Goal: Task Accomplishment & Management: Use online tool/utility

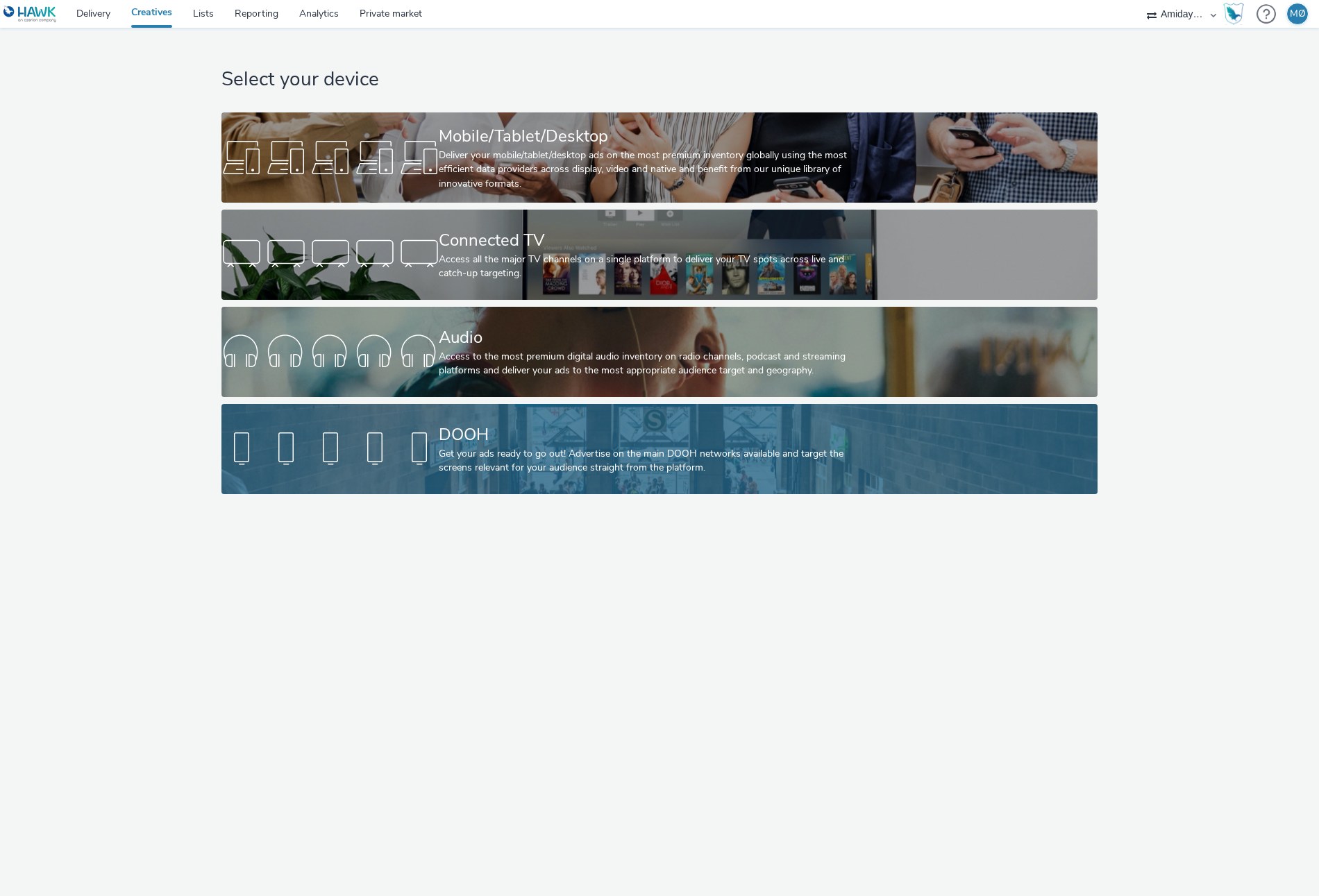
click at [551, 447] on div "Get your ads ready to go out! Advertise on the main DOOH networks available and…" at bounding box center [657, 461] width 435 height 28
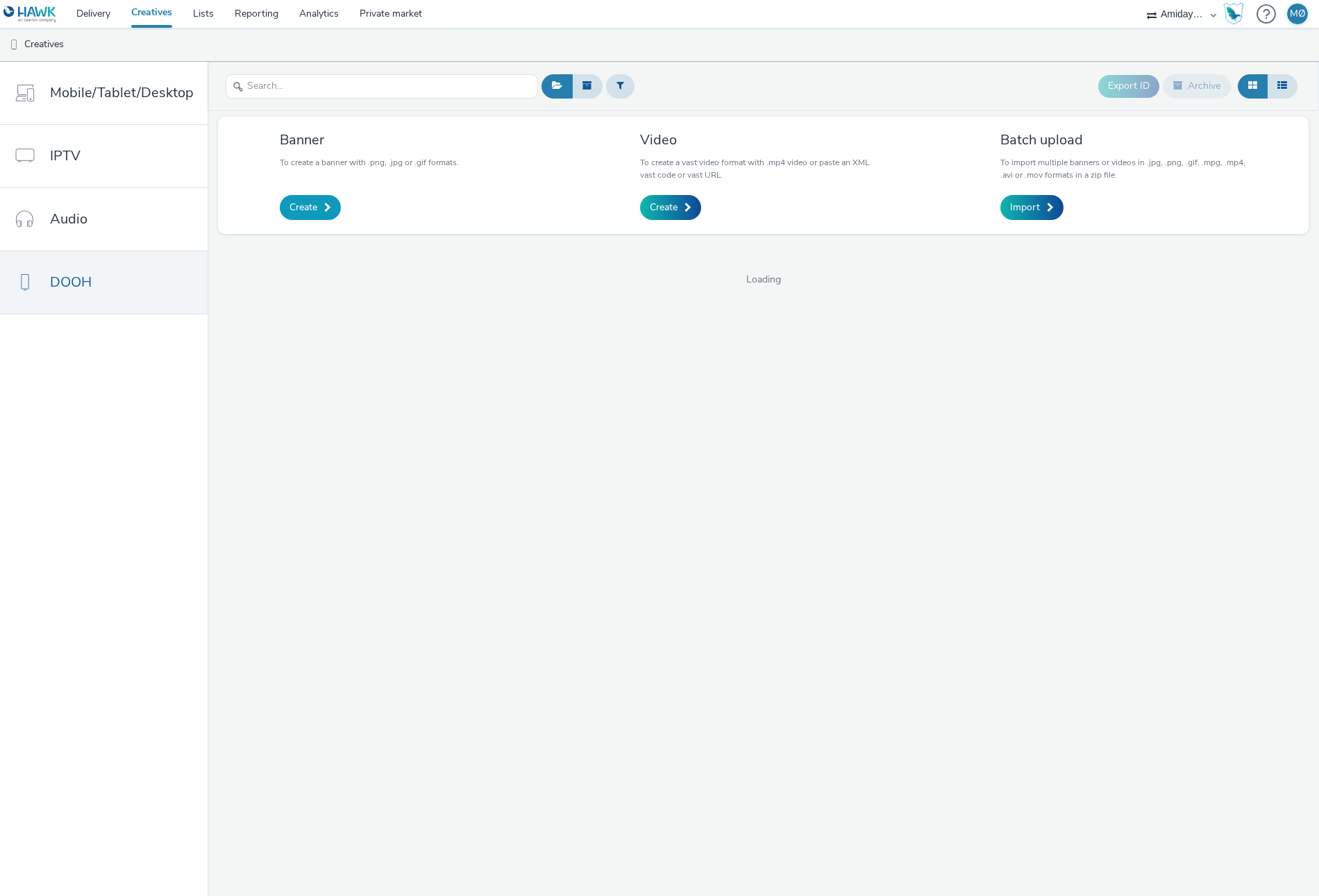
click at [315, 204] on link "Create" at bounding box center [311, 207] width 61 height 25
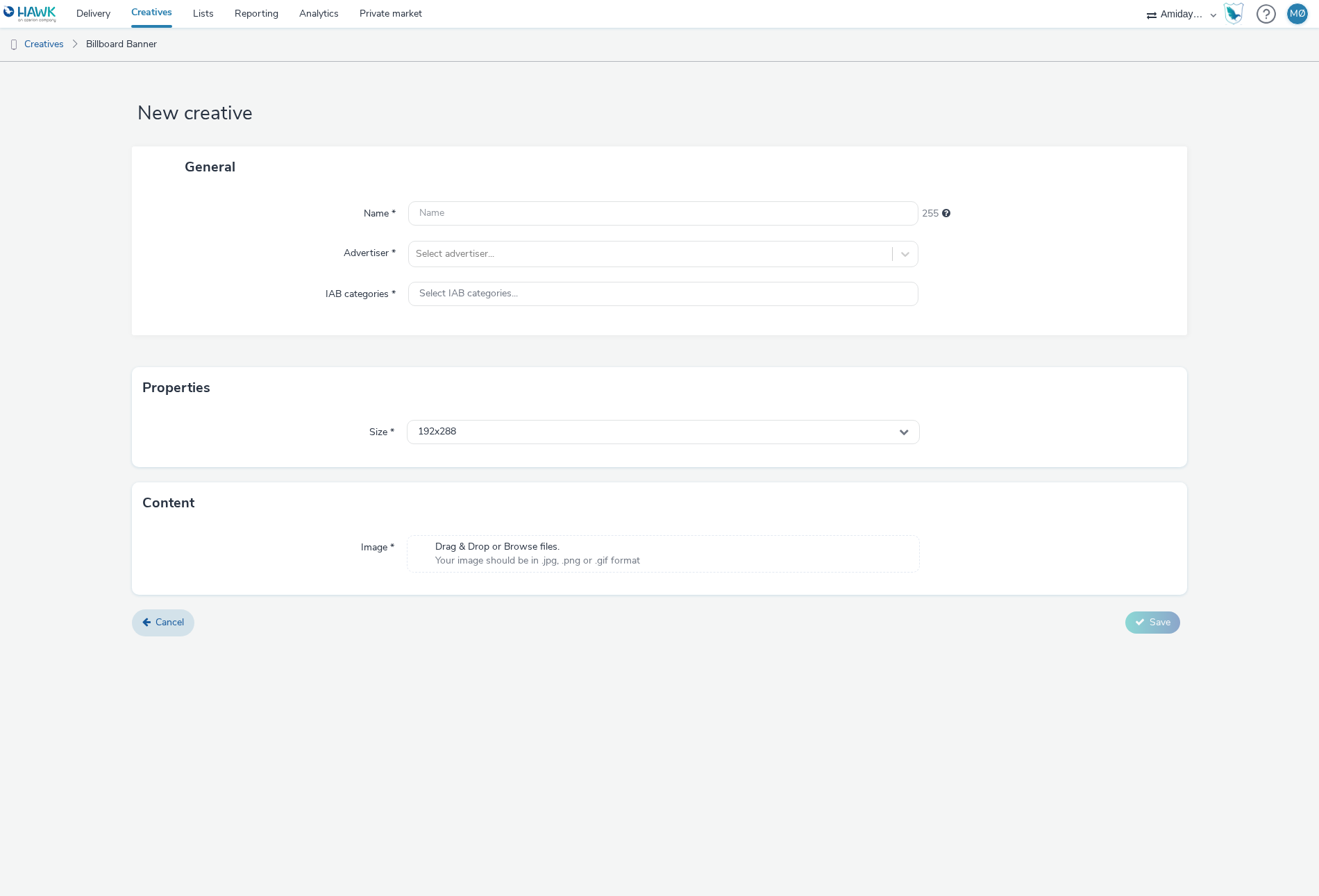
click at [492, 199] on div "Name * 255 Advertiser * Select advertiser... IAB categories * Select IAB catego…" at bounding box center [660, 261] width 1056 height 147
click at [491, 209] on input "text" at bounding box center [662, 213] width 510 height 25
type input "Elvestivalen_ny"
click at [493, 254] on div at bounding box center [651, 253] width 470 height 17
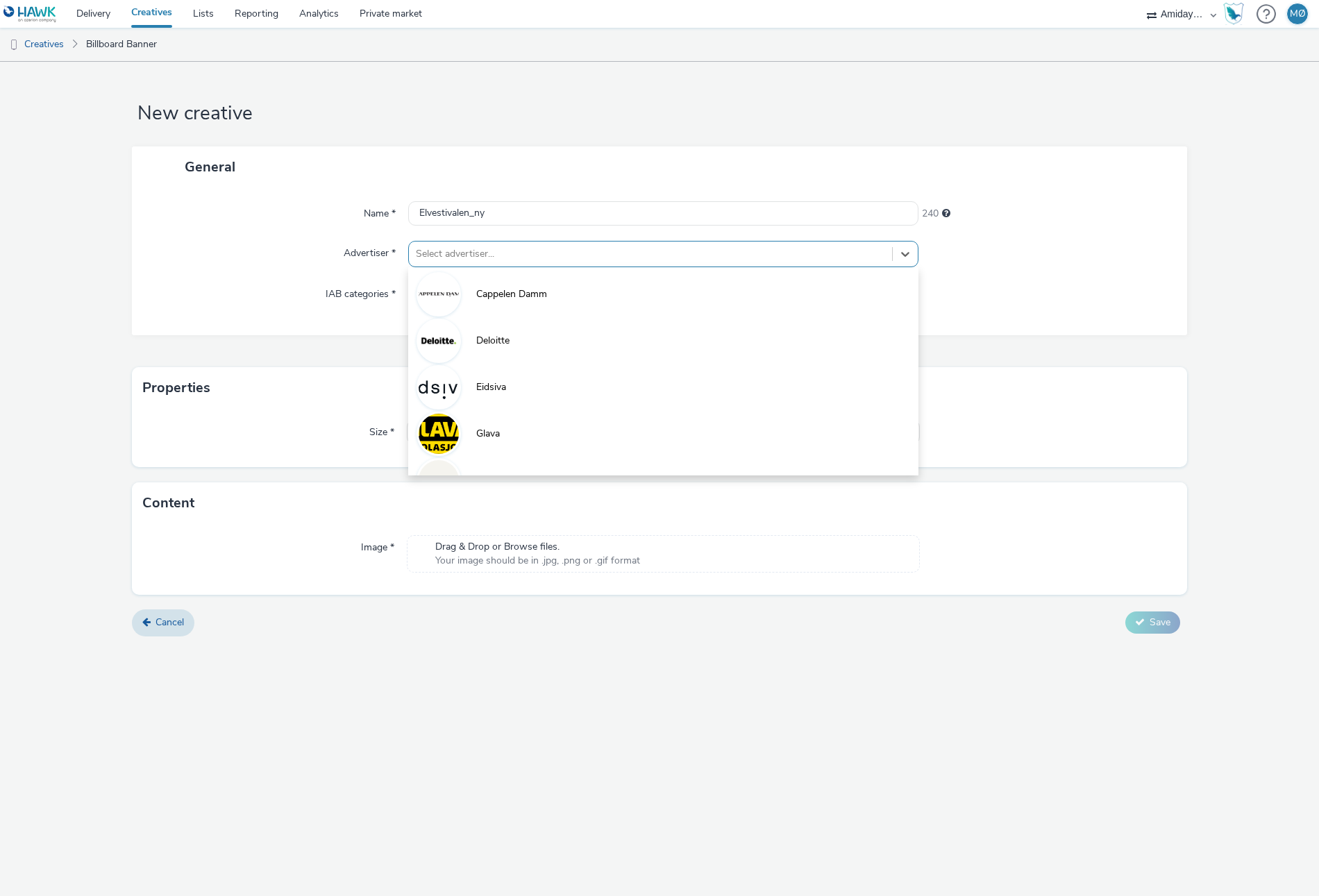
scroll to position [169, 0]
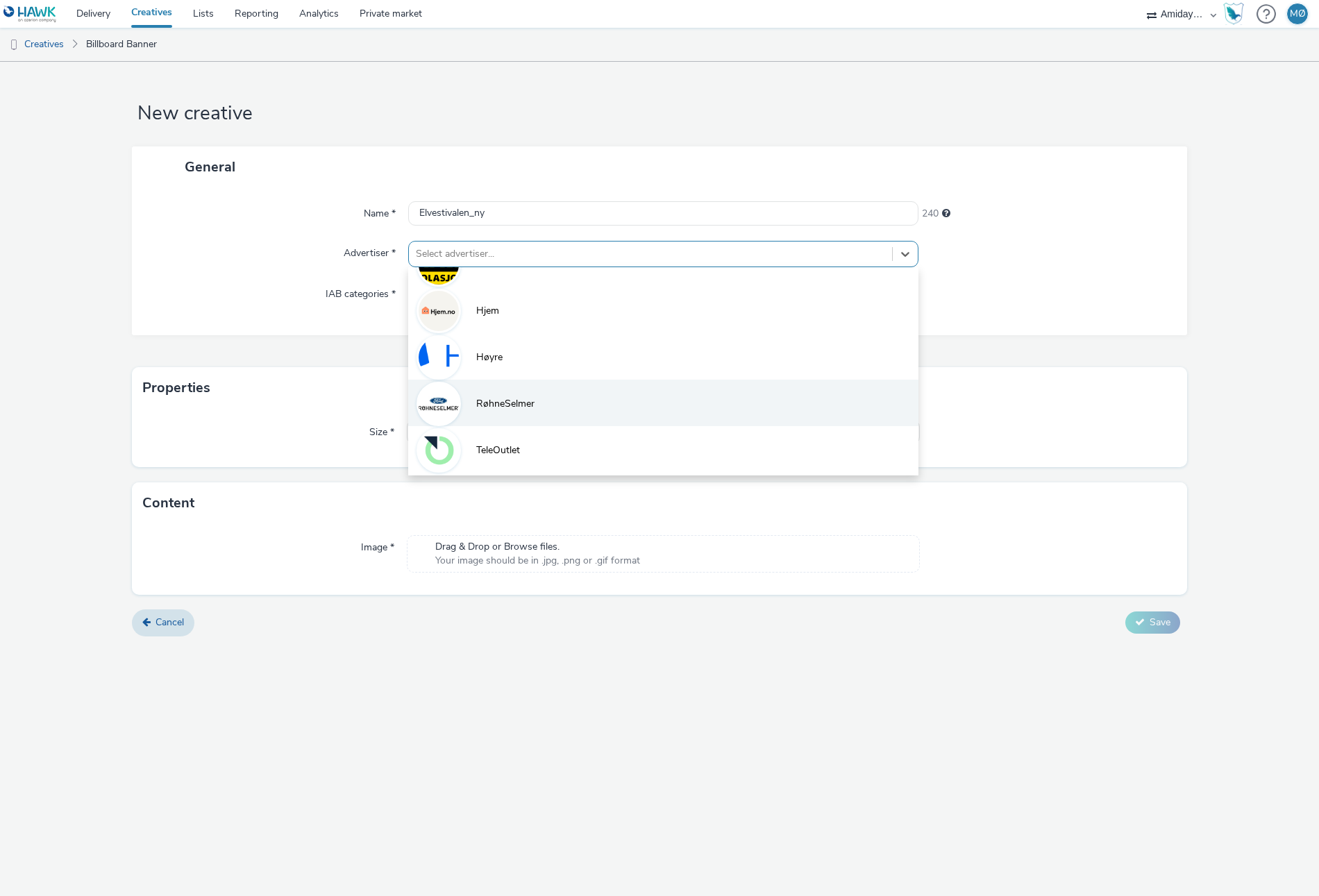
click at [502, 409] on span "RøhneSelmer" at bounding box center [505, 404] width 58 height 14
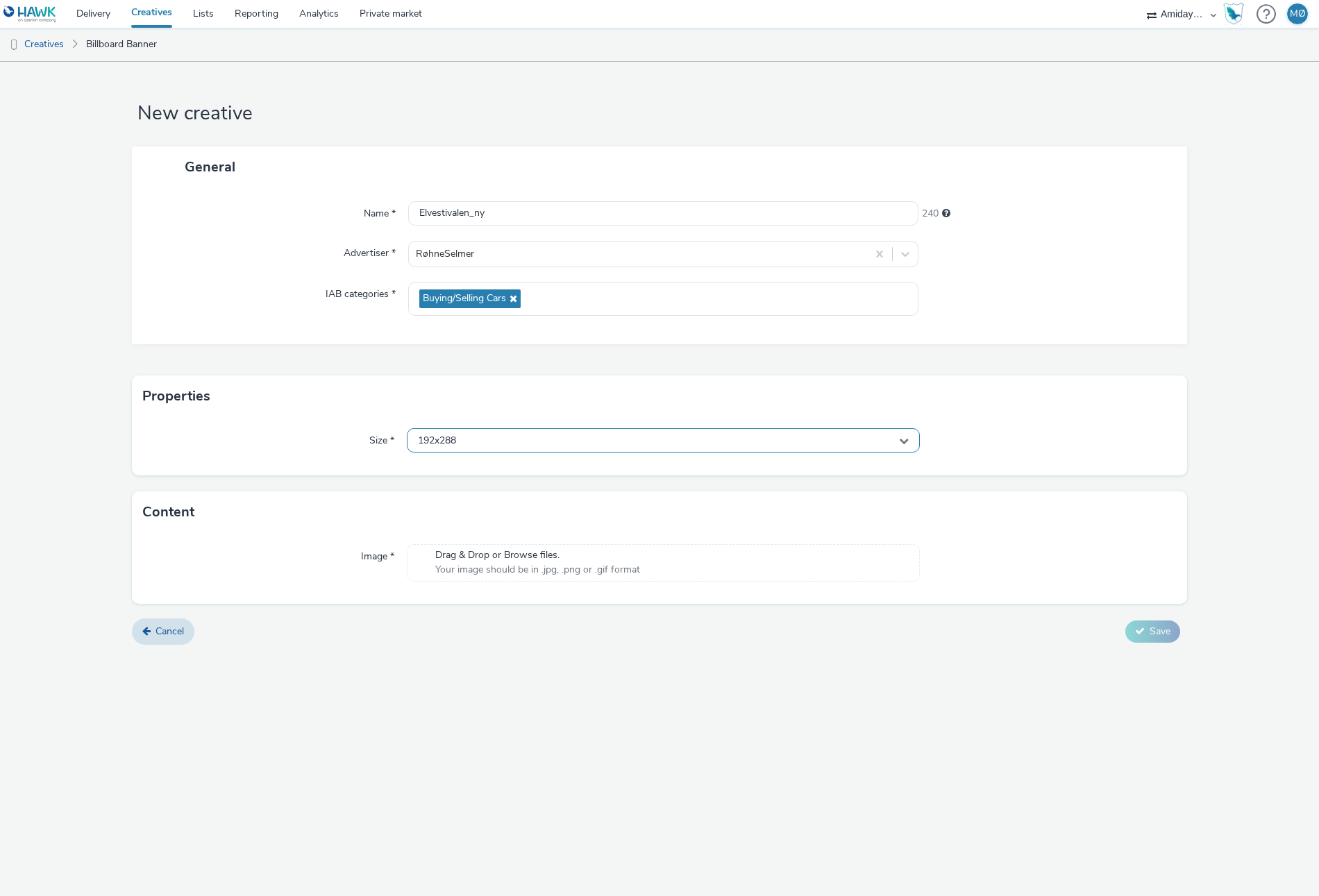
click at [453, 446] on span "192x288" at bounding box center [436, 441] width 38 height 12
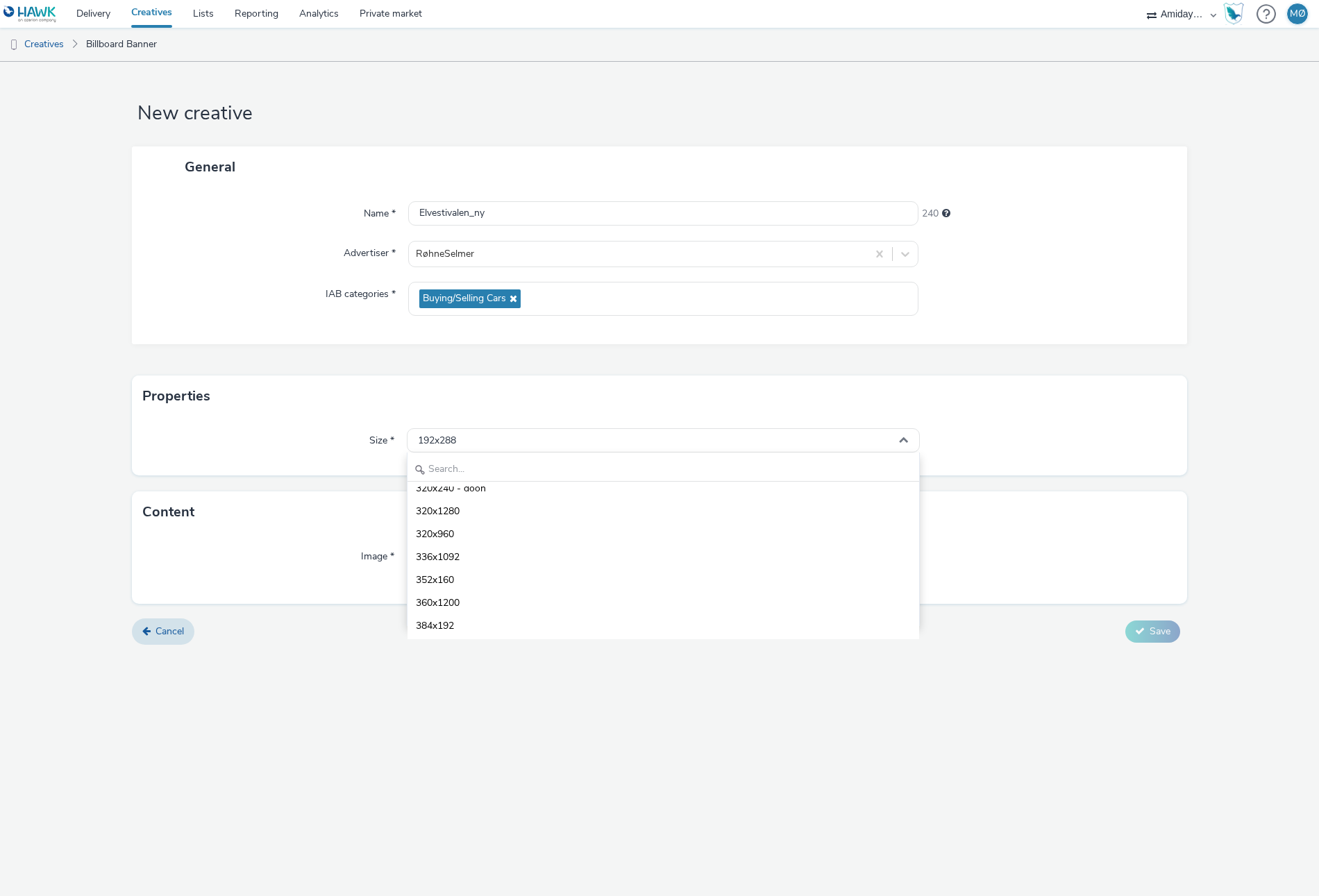
scroll to position [0, 0]
click at [480, 468] on input "text" at bounding box center [663, 470] width 512 height 25
type input "1080"
click at [478, 586] on span "1080x1920 - dooh" at bounding box center [456, 590] width 82 height 14
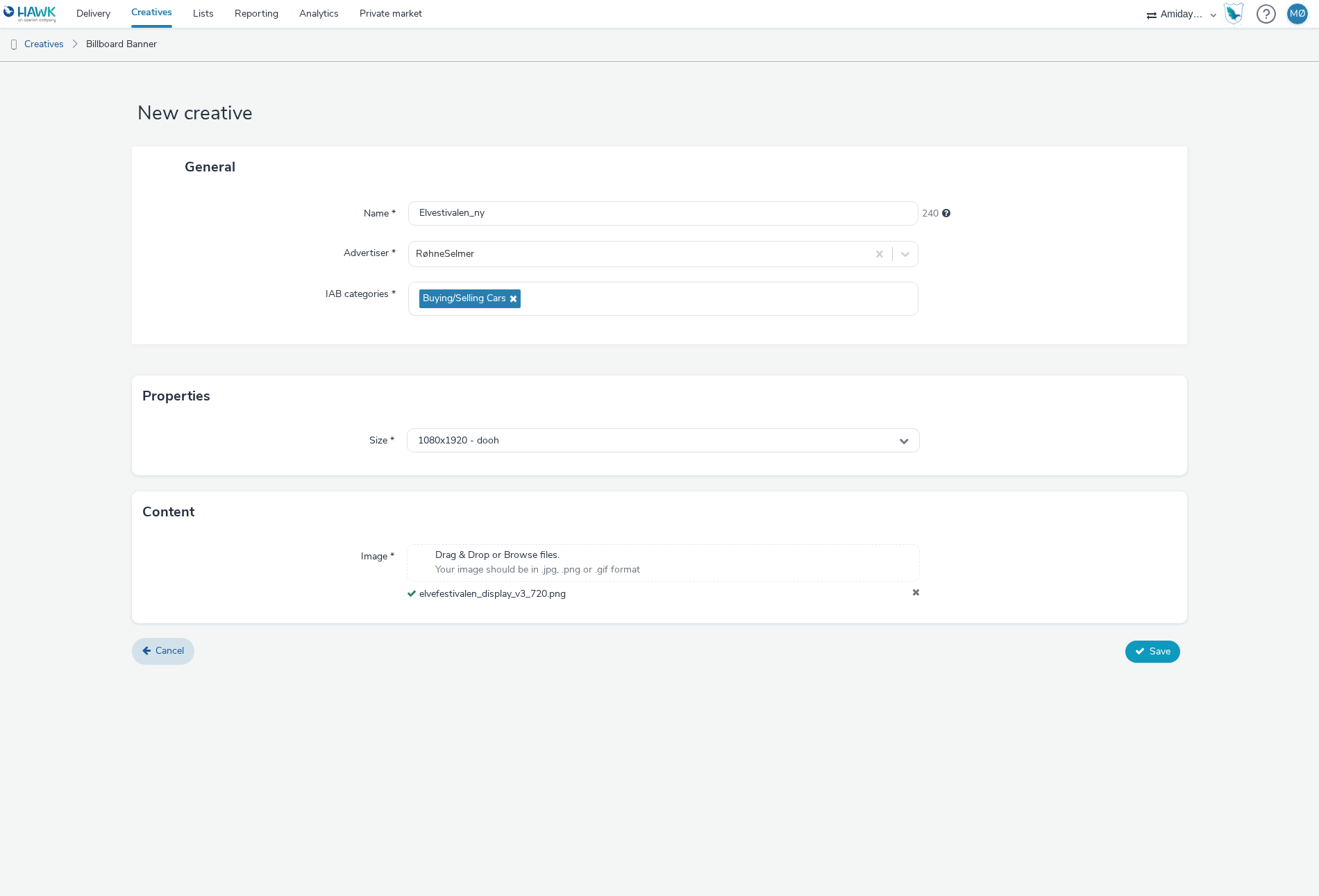
click at [1150, 652] on span "Save" at bounding box center [1160, 650] width 21 height 13
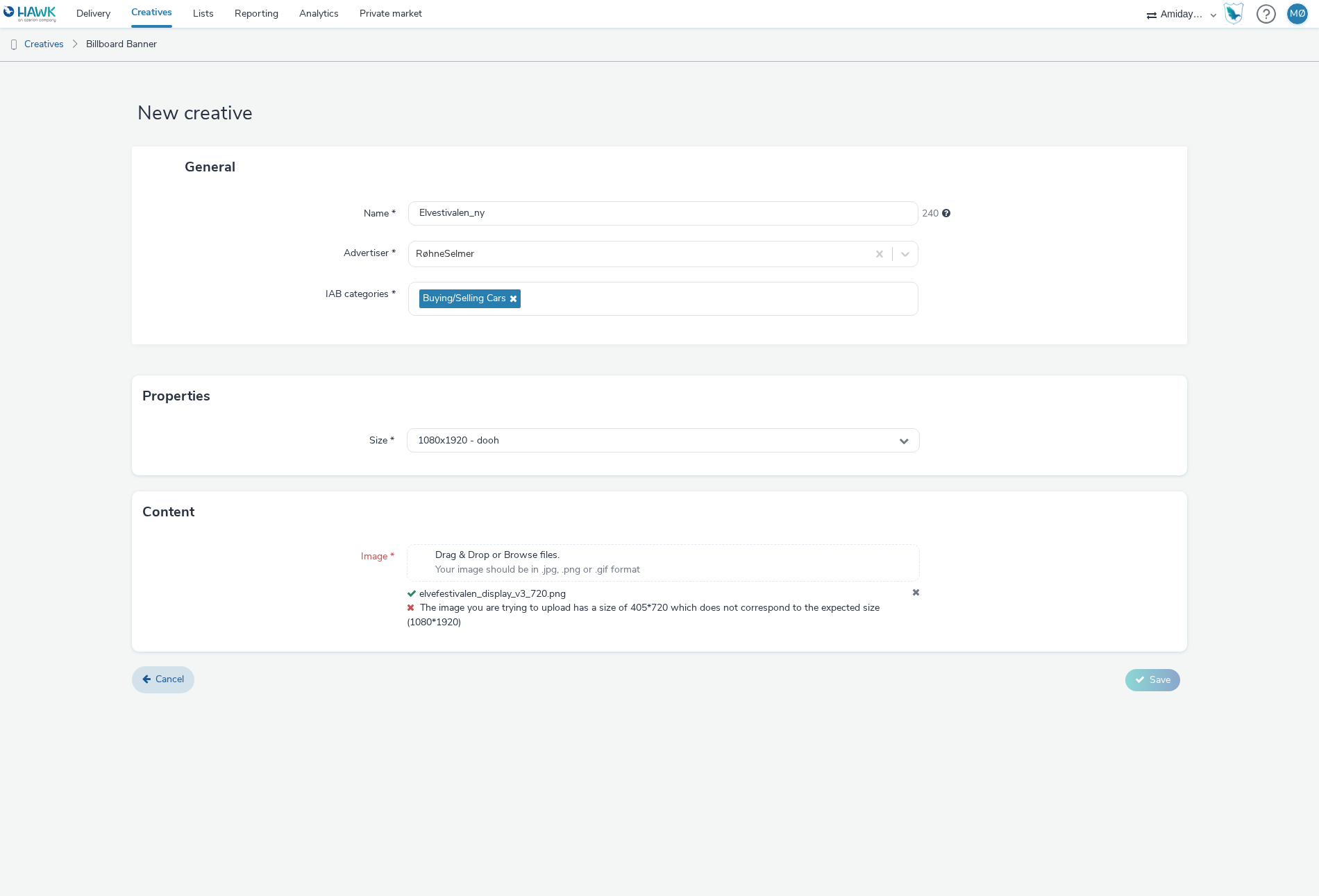
click at [936, 596] on div at bounding box center [1048, 587] width 257 height 85
click at [916, 590] on icon at bounding box center [916, 594] width 8 height 14
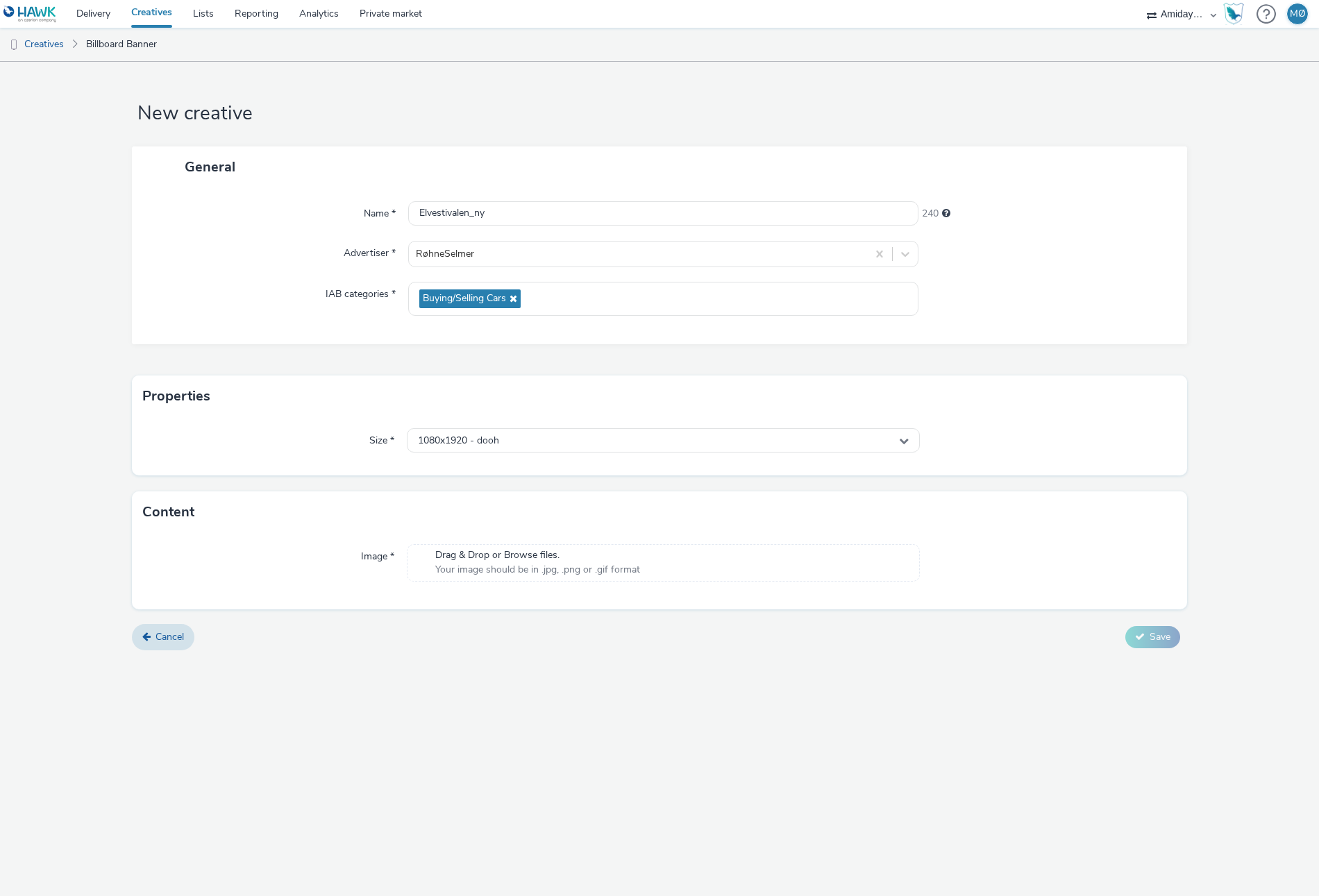
click at [515, 621] on form "New creative General Name * Elvestivalen_ny 240 Advertiser * RøhneSelmer IAB ca…" at bounding box center [660, 362] width 1319 height 599
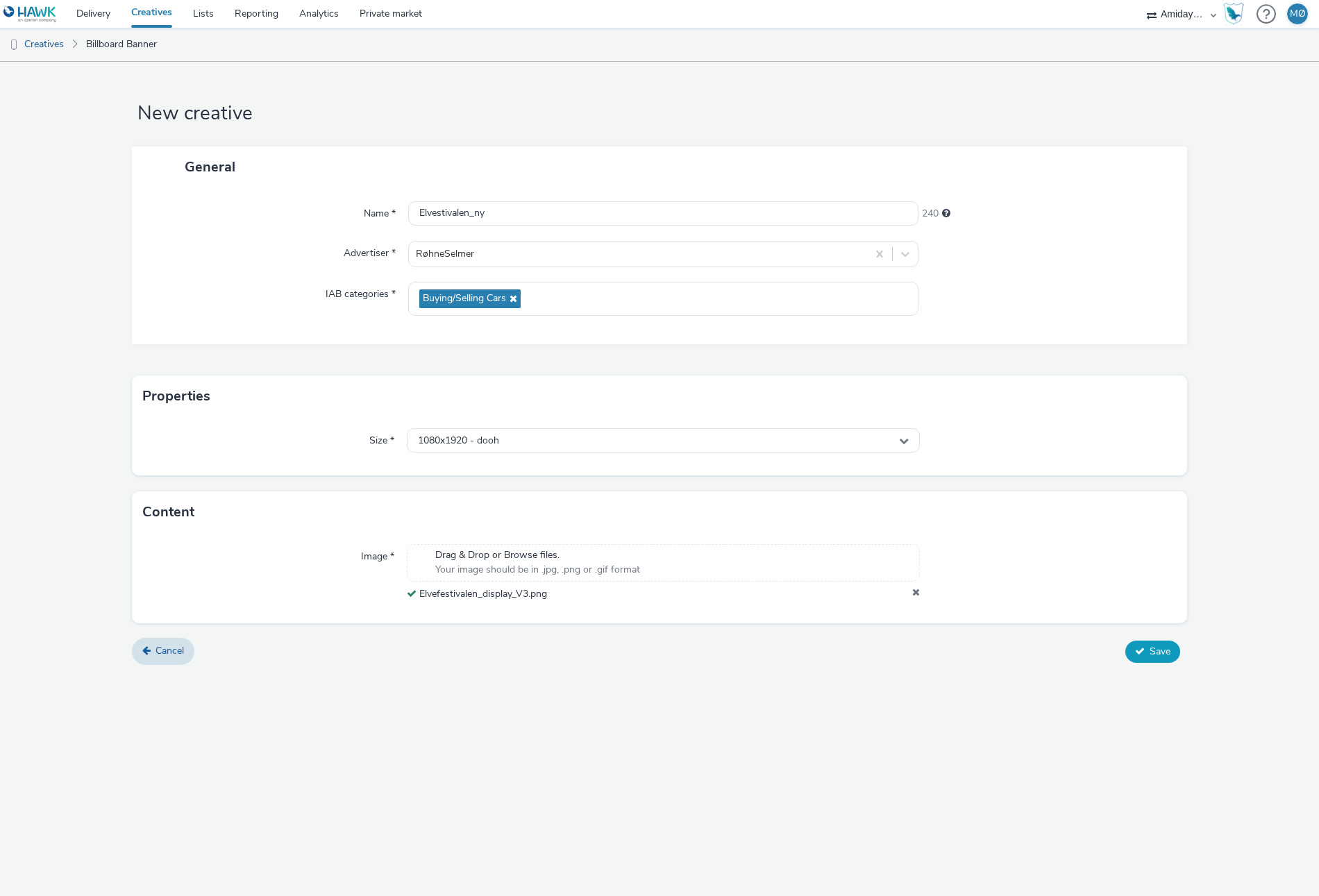
click at [1157, 654] on span "Save" at bounding box center [1160, 650] width 21 height 13
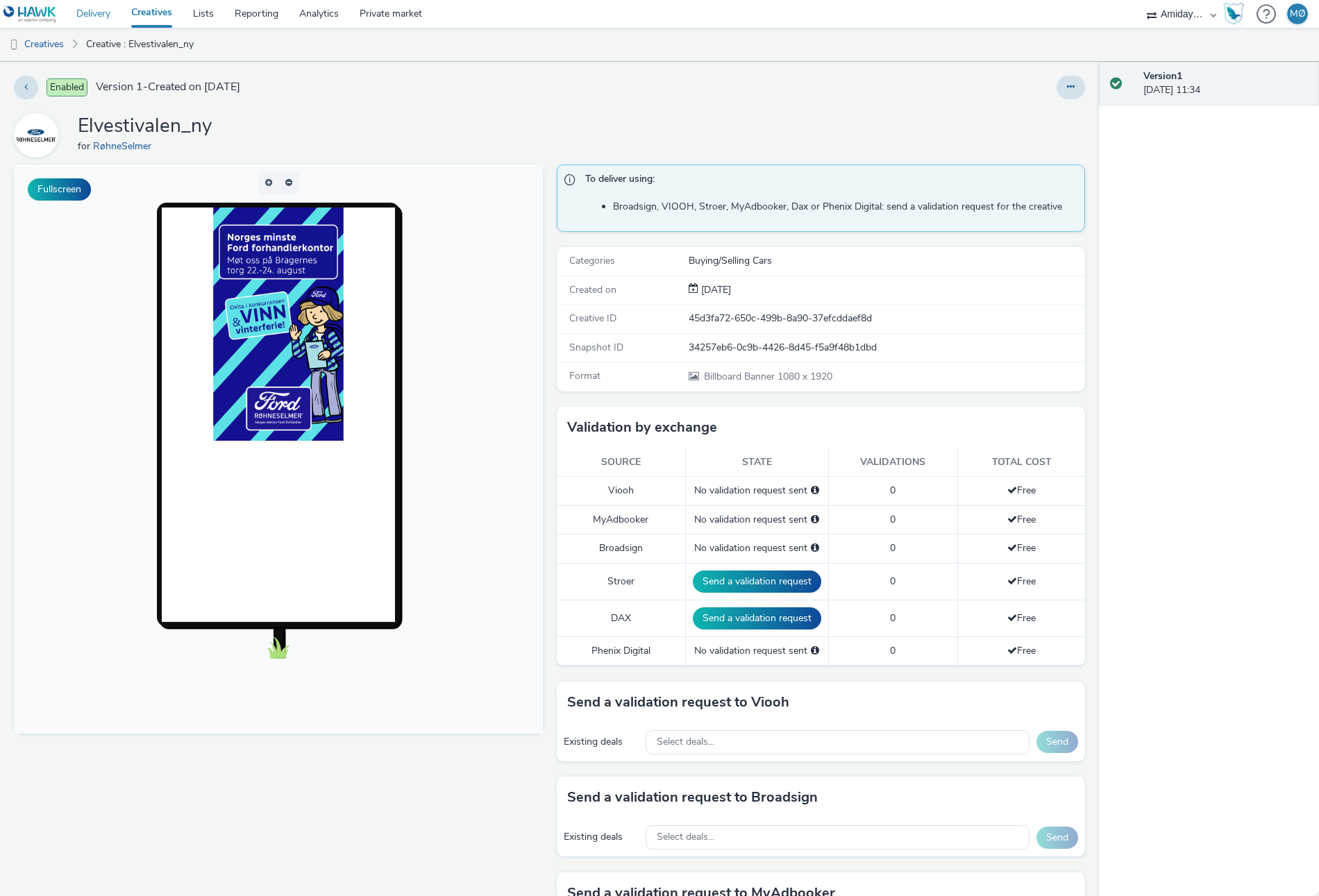
click at [103, 11] on link "Delivery" at bounding box center [93, 14] width 55 height 28
